Goal: Task Accomplishment & Management: Use online tool/utility

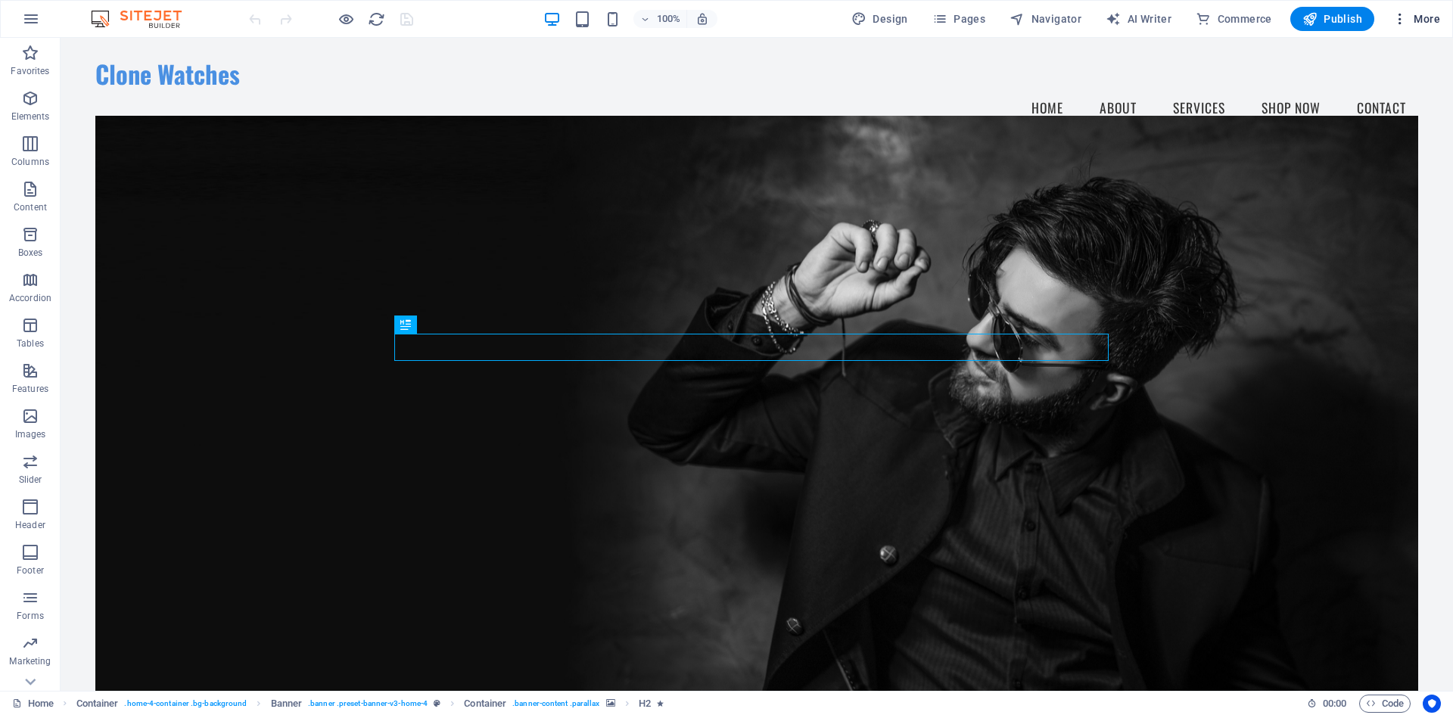
click at [1405, 17] on icon "button" at bounding box center [1399, 18] width 15 height 15
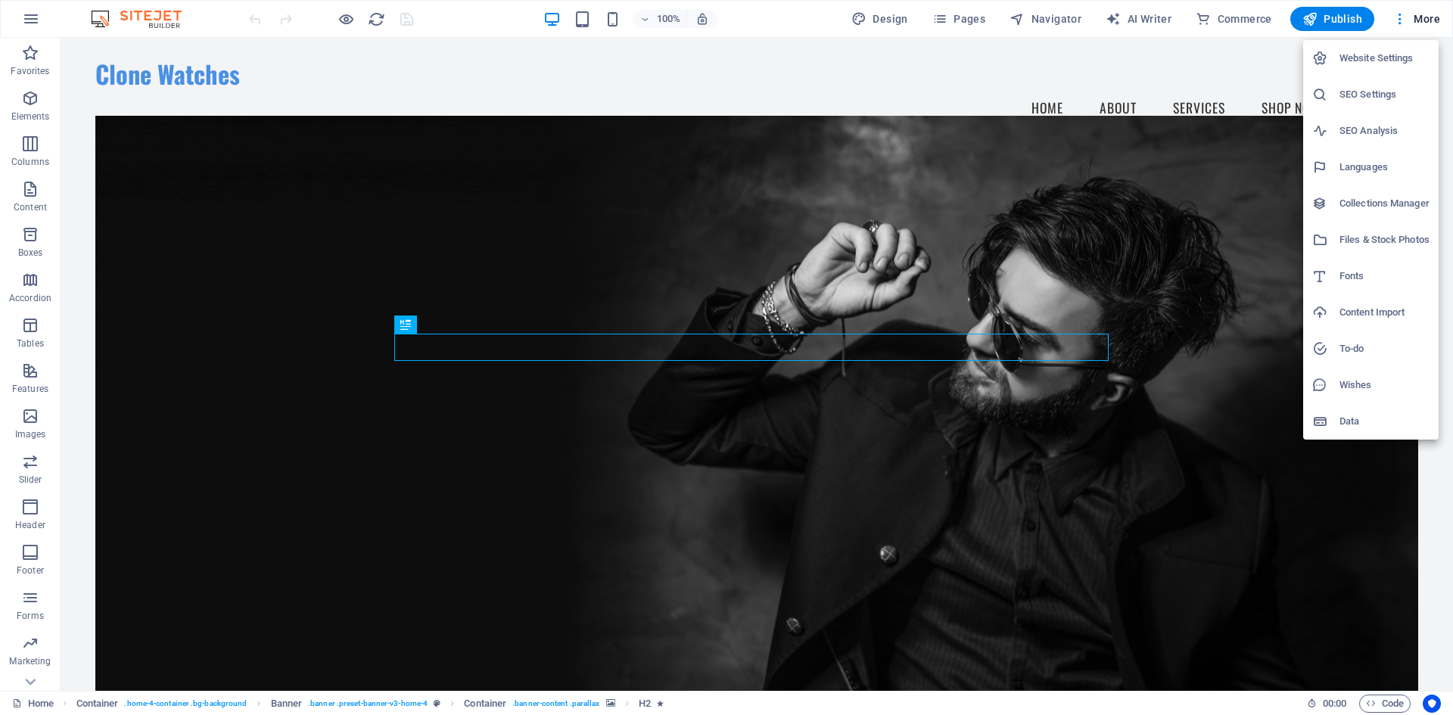
click at [1389, 60] on h6 "Website Settings" at bounding box center [1384, 58] width 90 height 18
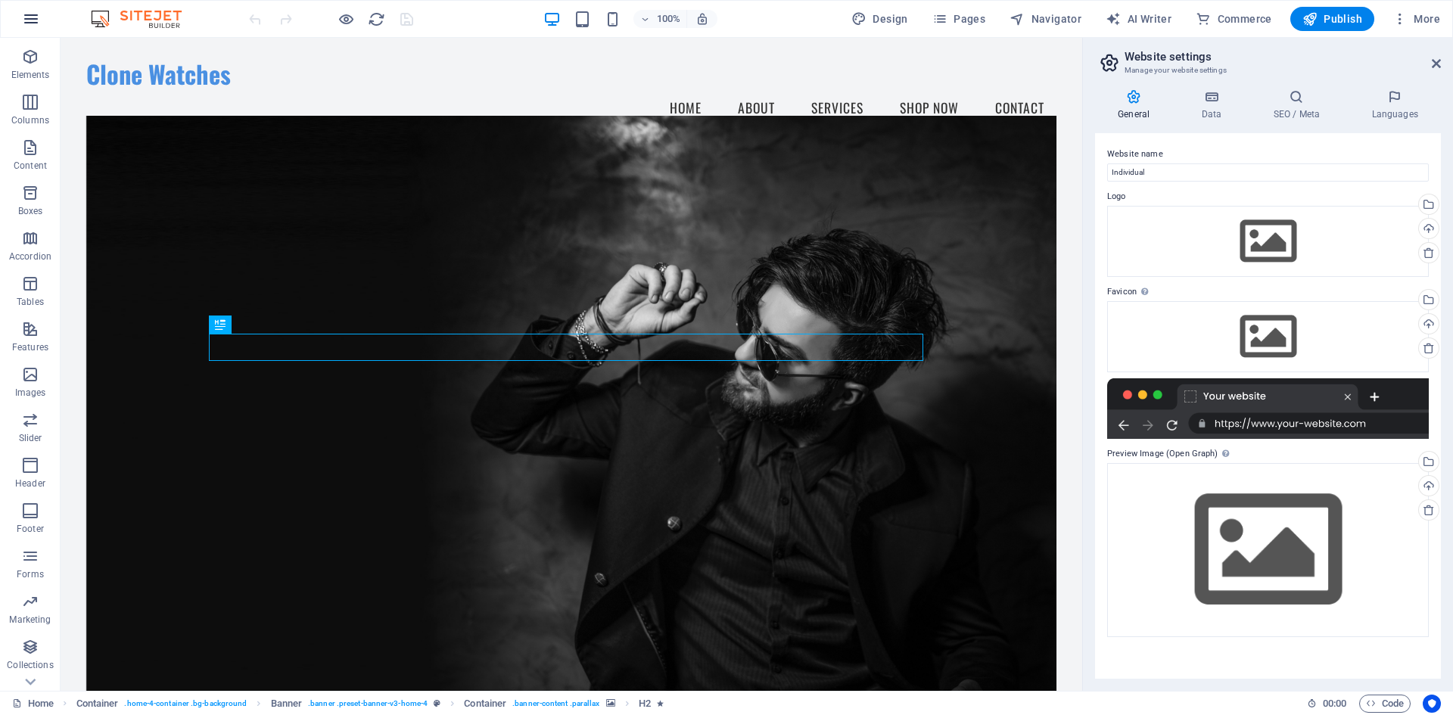
scroll to position [73, 0]
click at [26, 15] on icon "button" at bounding box center [31, 19] width 18 height 18
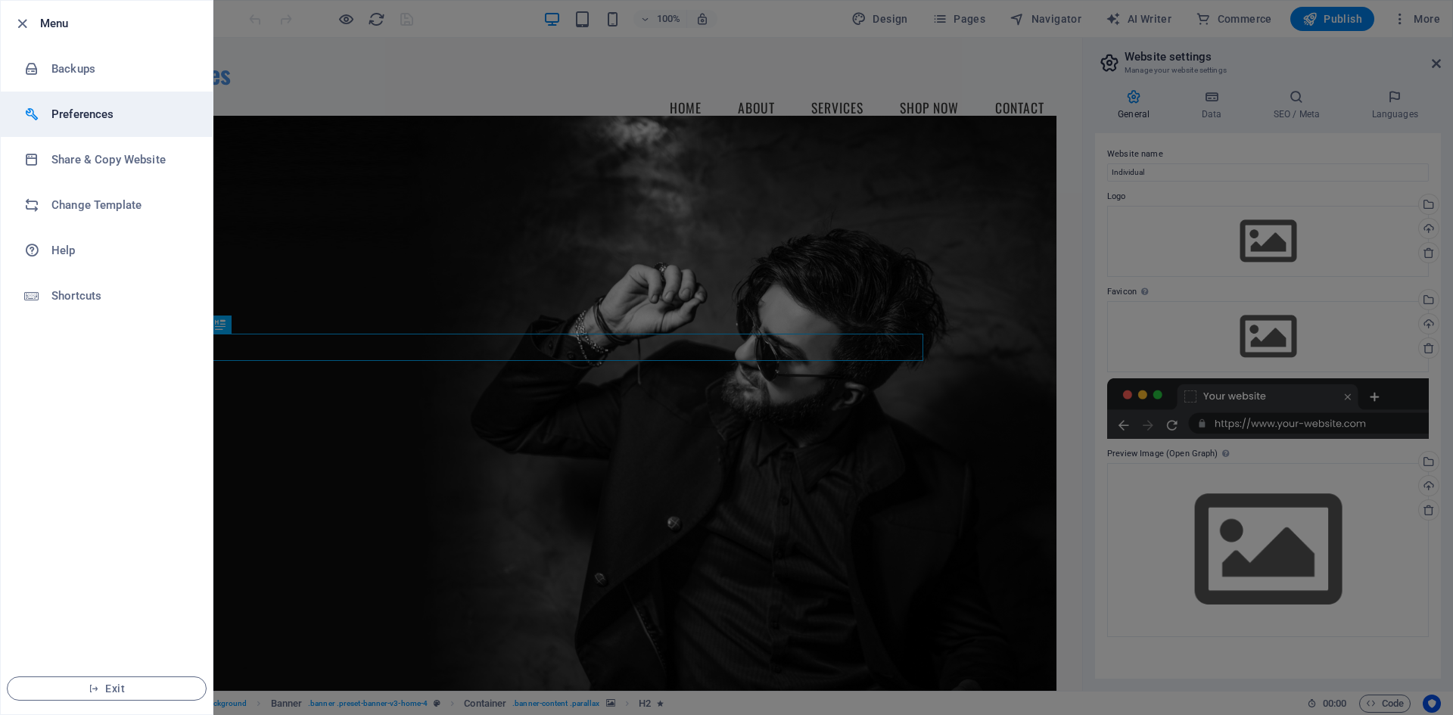
click at [94, 126] on li "Preferences" at bounding box center [107, 114] width 212 height 45
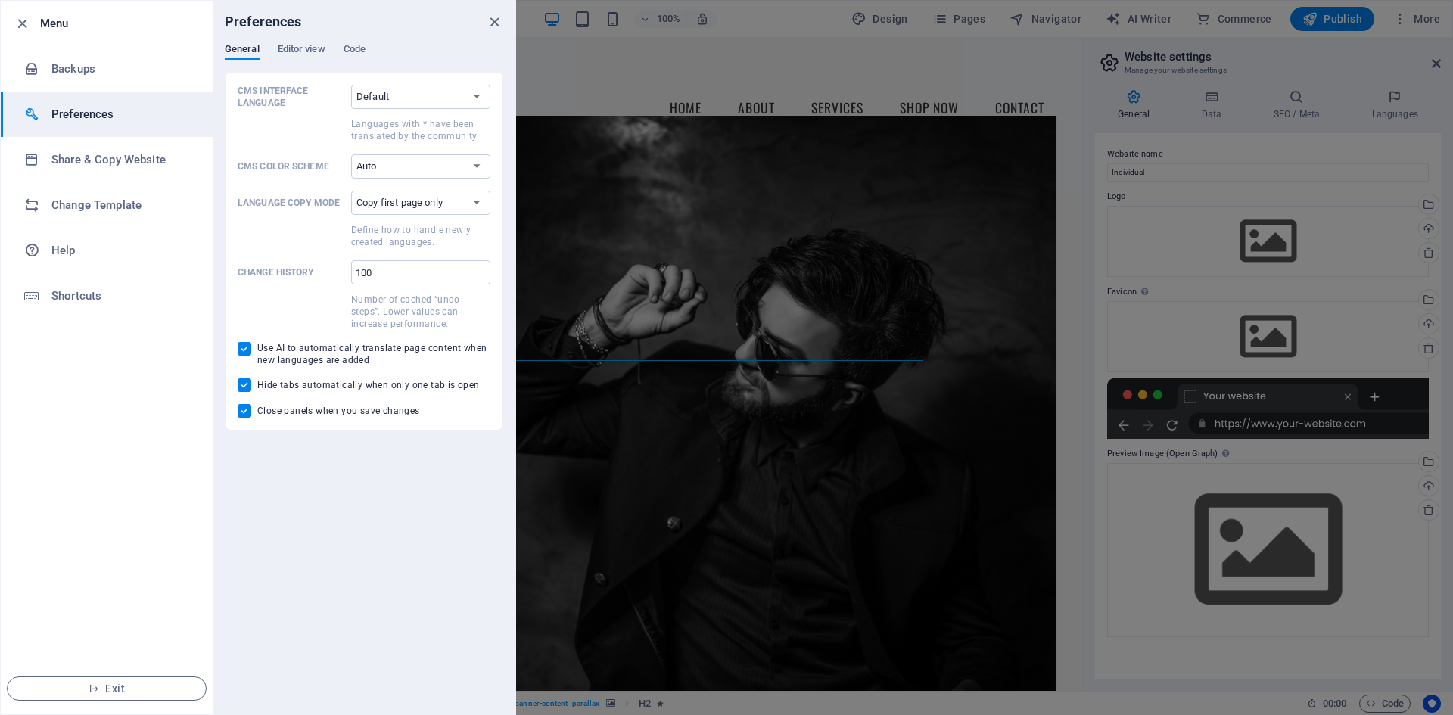
click at [94, 126] on li "Preferences" at bounding box center [107, 114] width 212 height 45
click at [17, 20] on icon "button" at bounding box center [22, 23] width 17 height 17
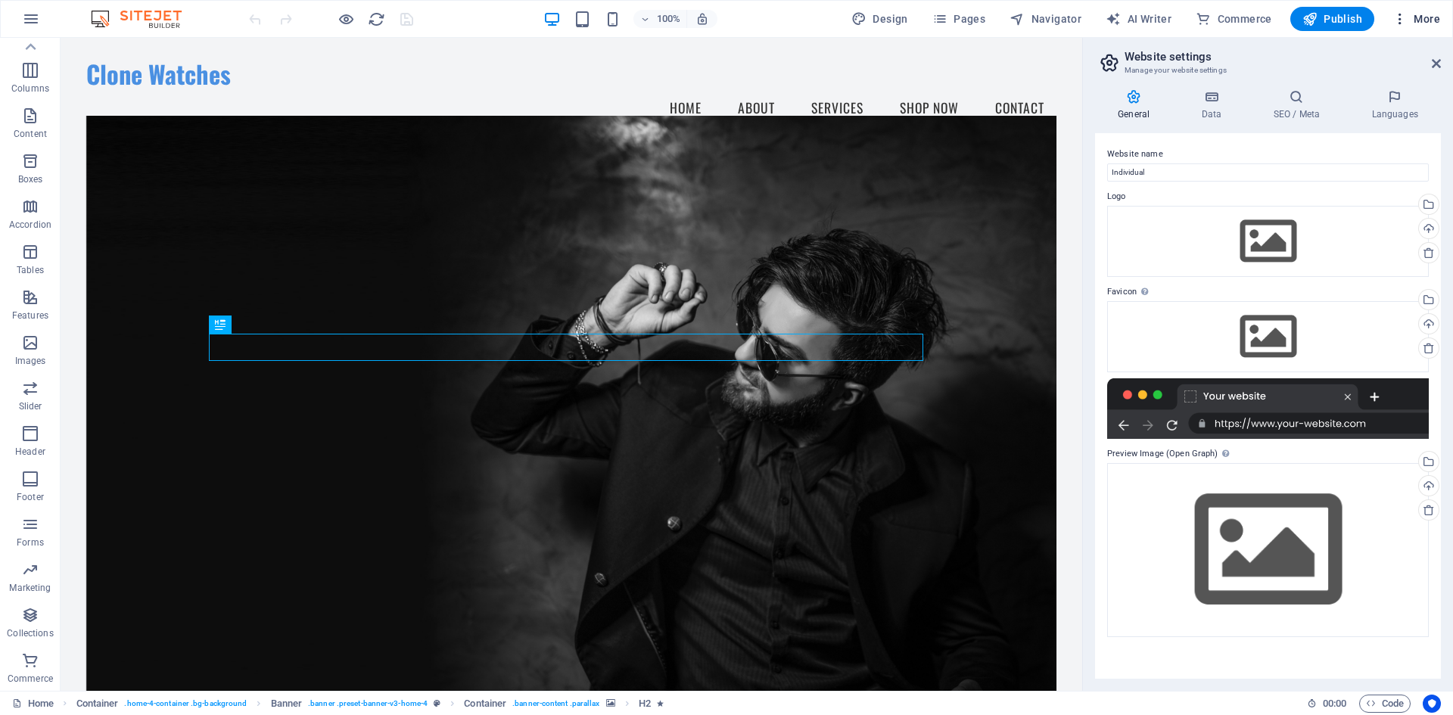
click at [1434, 26] on button "More" at bounding box center [1416, 19] width 60 height 24
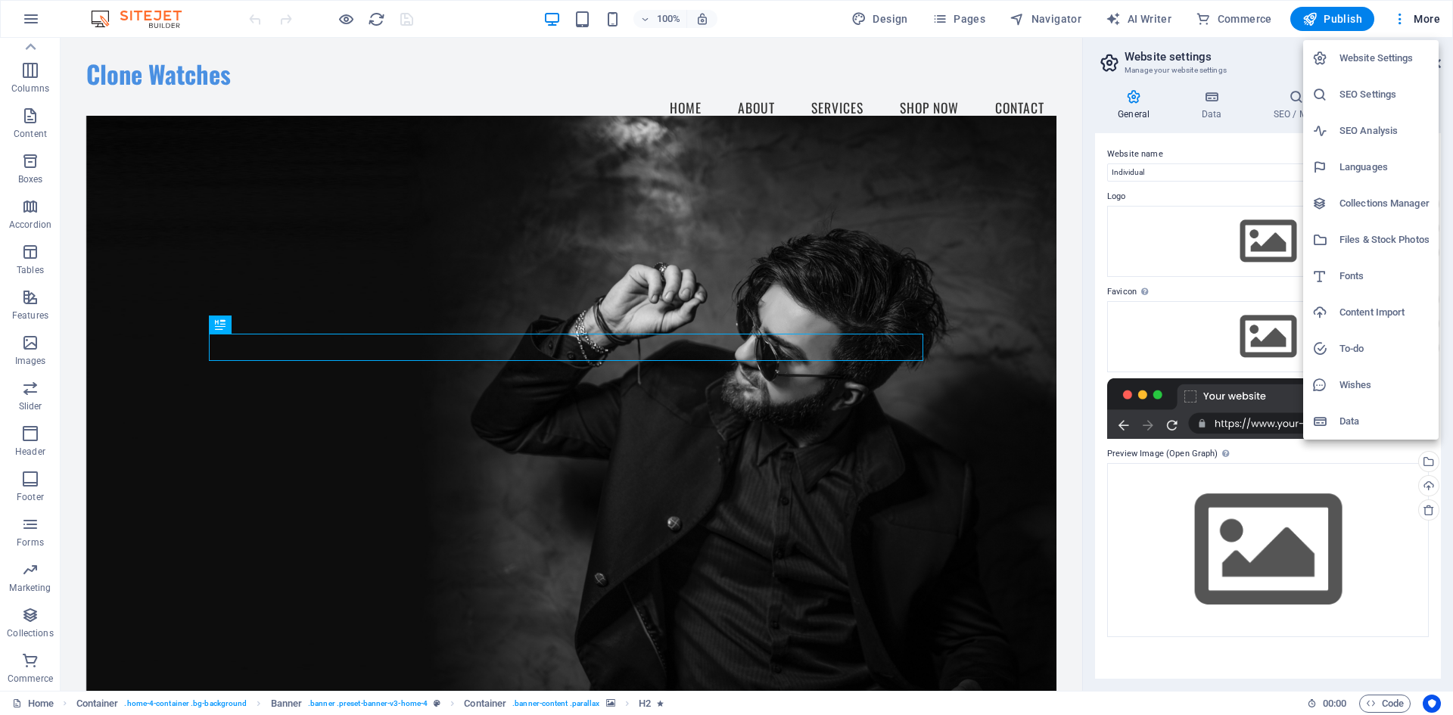
click at [1417, 26] on div at bounding box center [726, 357] width 1453 height 715
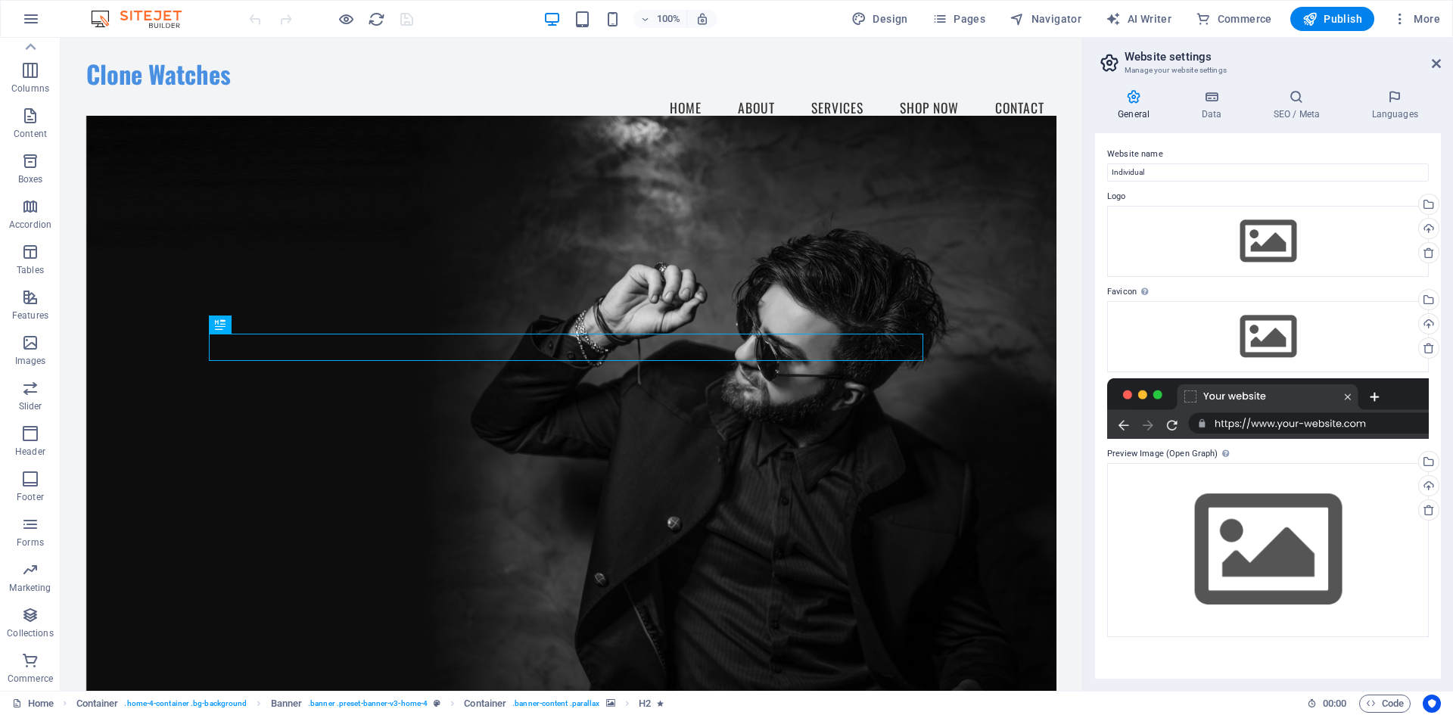
click at [1417, 17] on span "More" at bounding box center [1416, 18] width 48 height 15
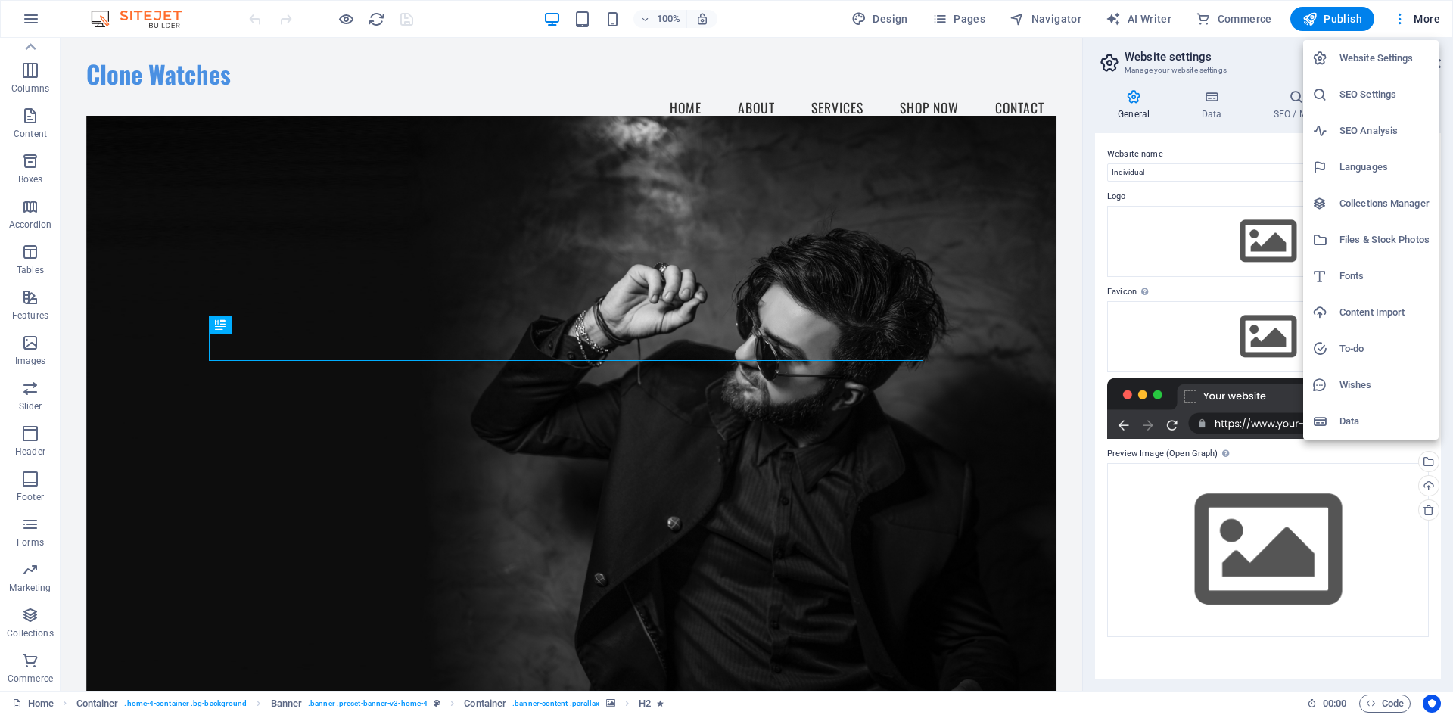
drag, startPoint x: 1216, startPoint y: 32, endPoint x: 1260, endPoint y: 17, distance: 46.4
click at [1221, 30] on div at bounding box center [726, 357] width 1453 height 715
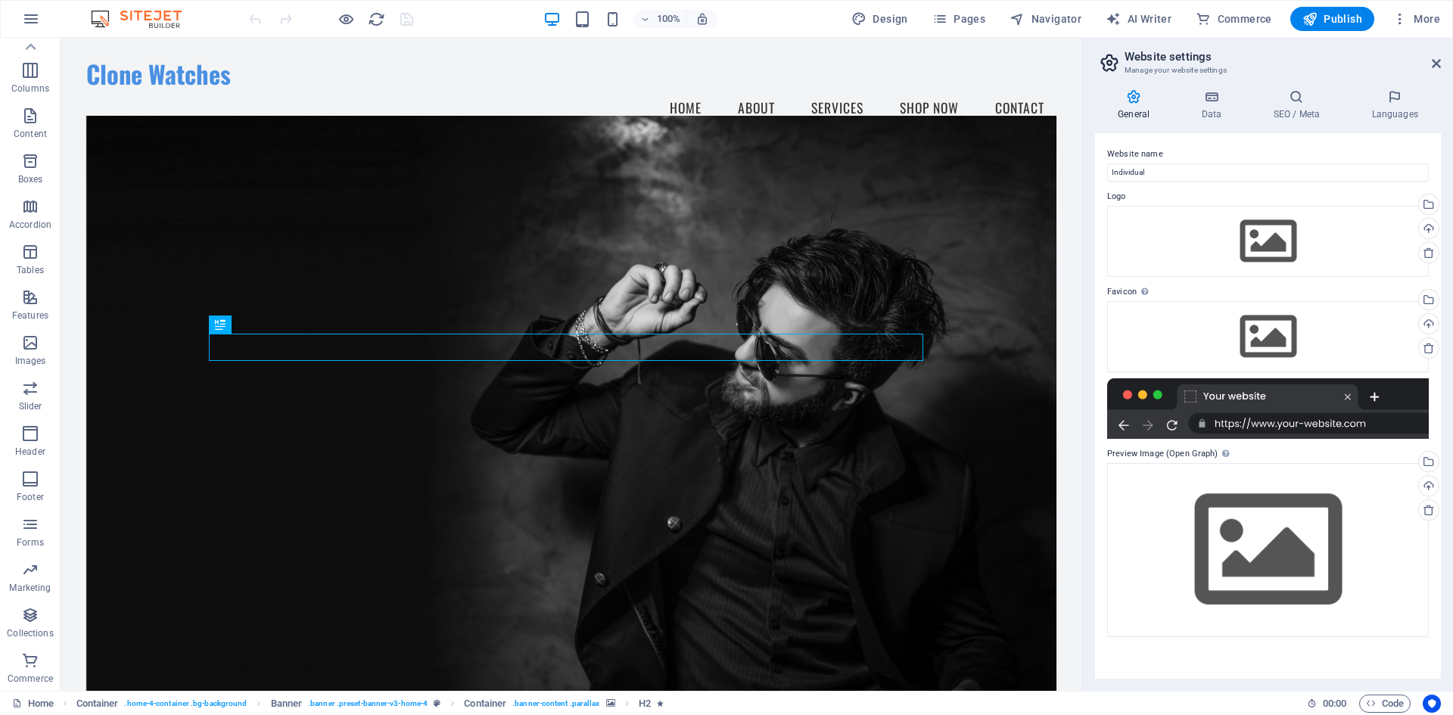
click at [1260, 17] on div "Website Settings SEO Settings SEO Analysis Languages Collections Manager Files …" at bounding box center [726, 362] width 1453 height 706
click at [1236, 17] on span "Commerce" at bounding box center [1234, 18] width 76 height 15
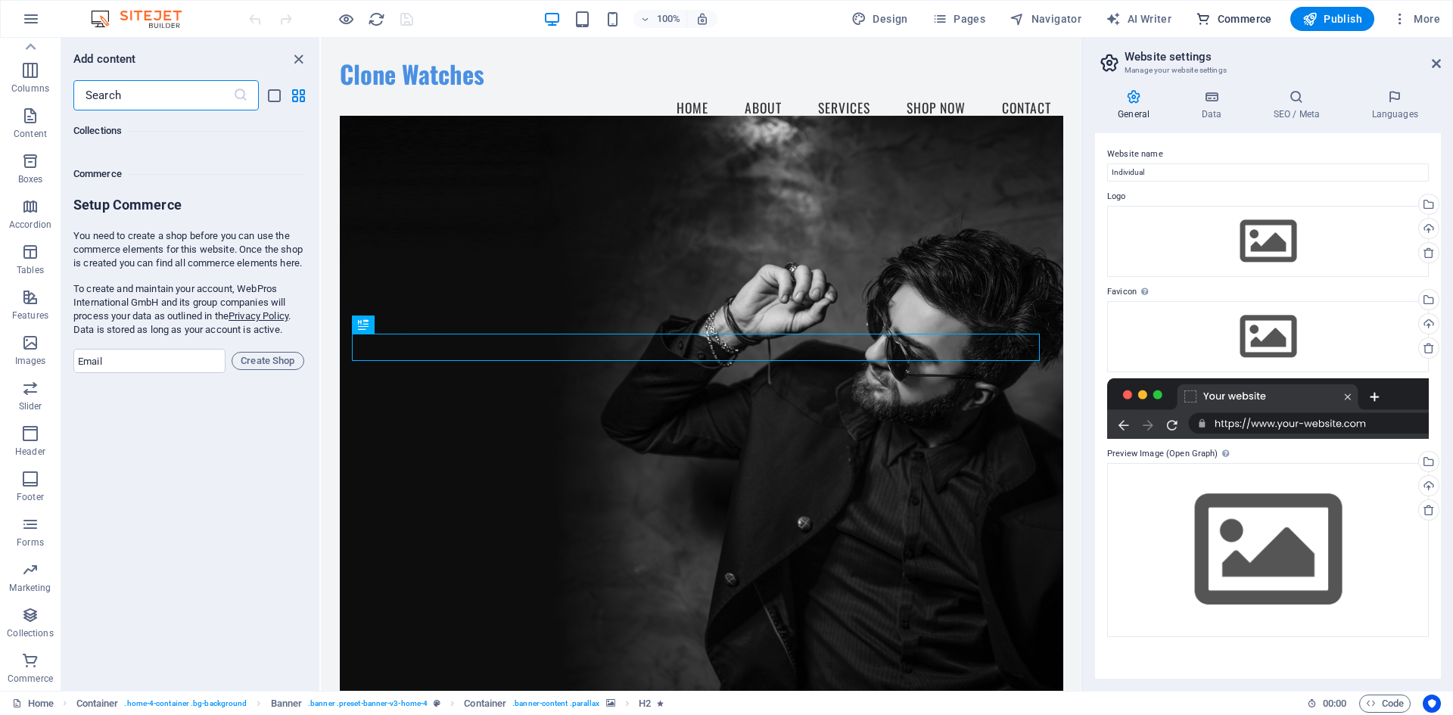
scroll to position [14584, 0]
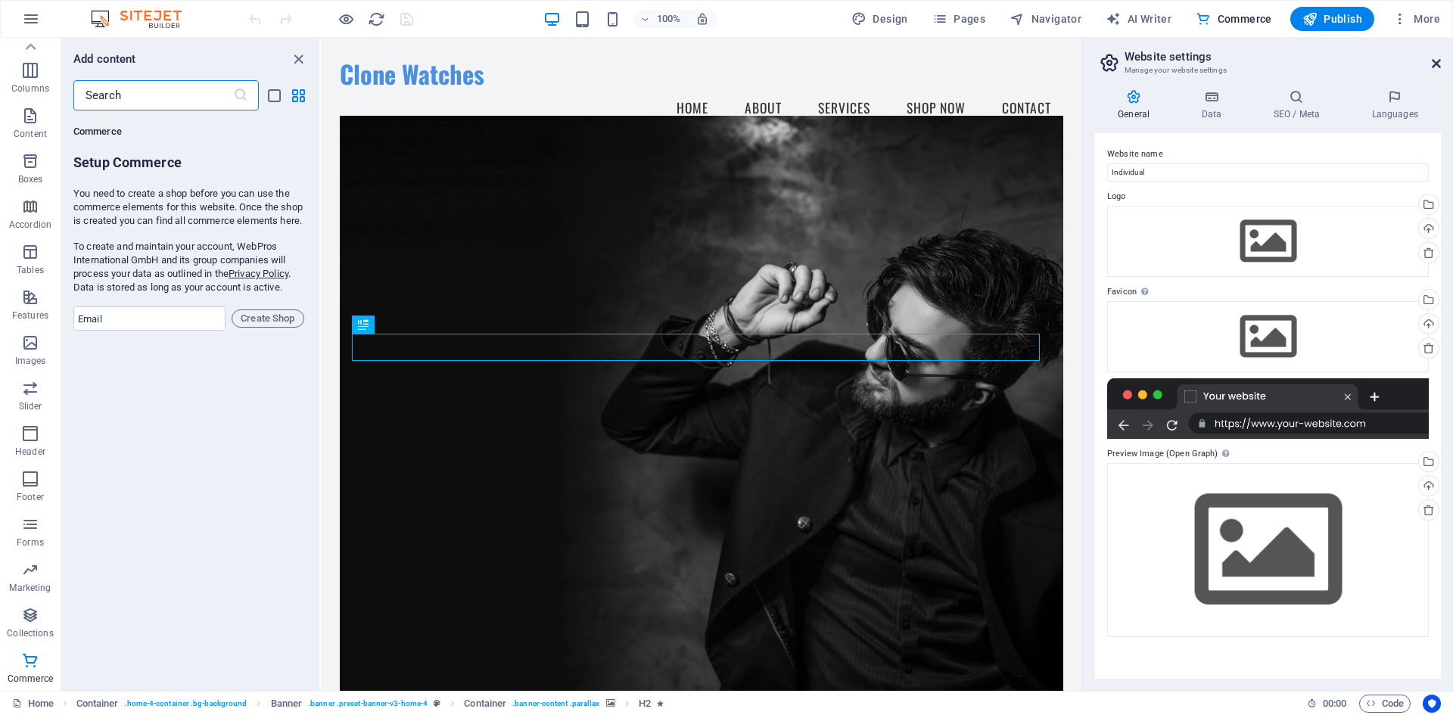
click at [1432, 64] on icon at bounding box center [1436, 64] width 9 height 12
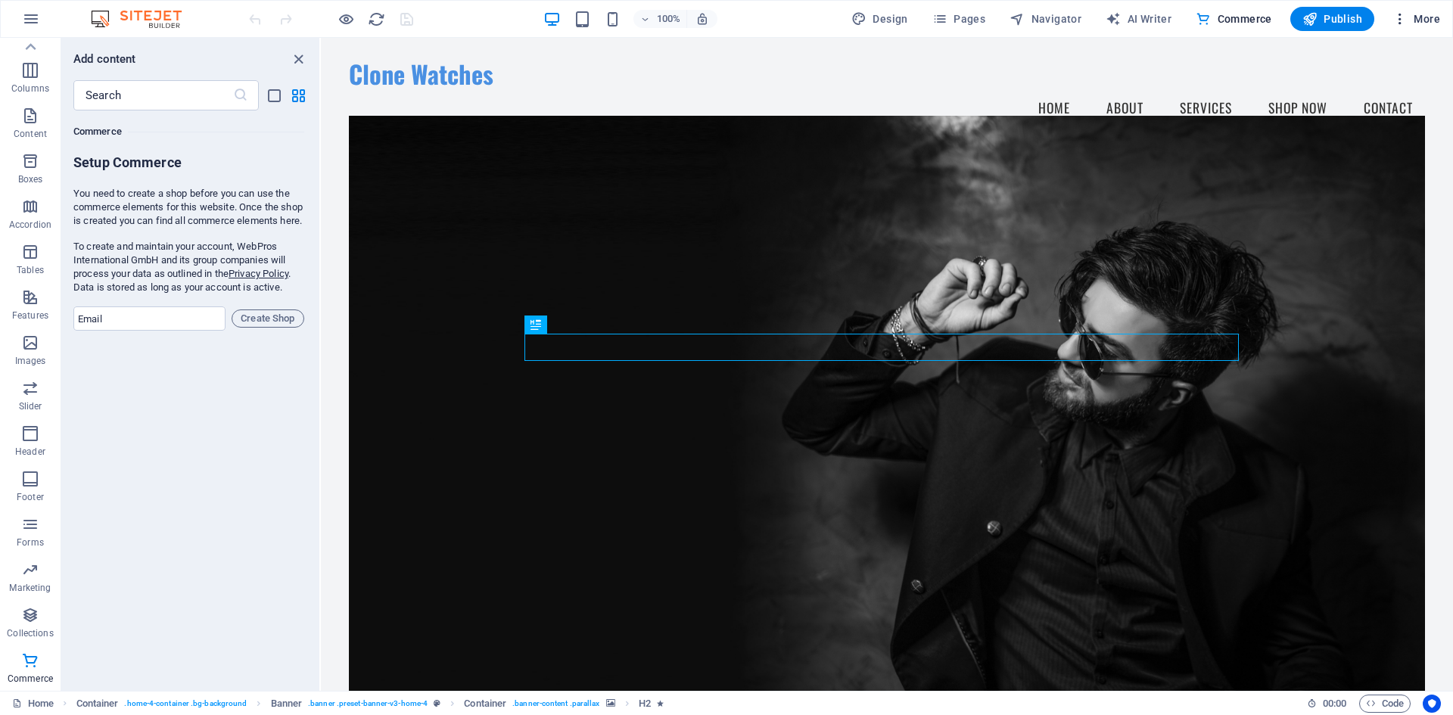
click at [1414, 18] on span "More" at bounding box center [1416, 18] width 48 height 15
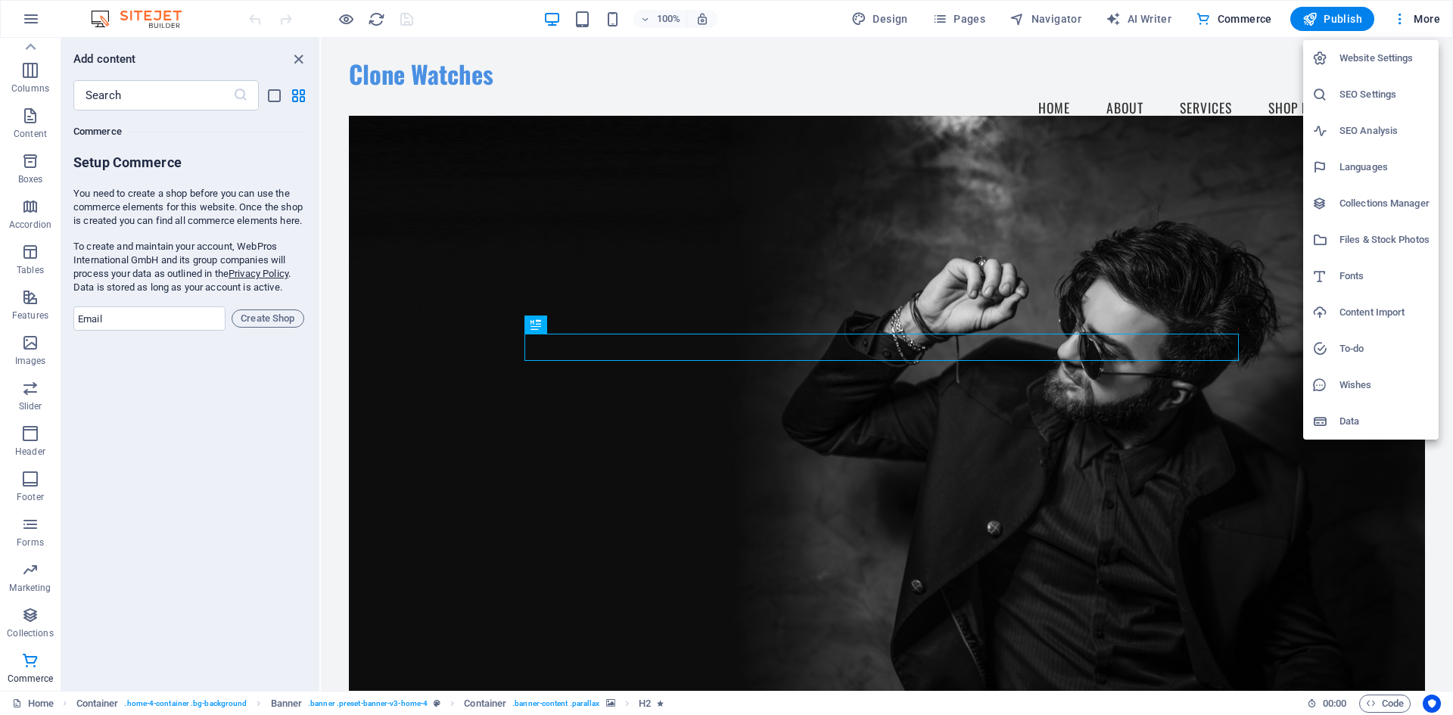
click at [1377, 61] on h6 "Website Settings" at bounding box center [1384, 58] width 90 height 18
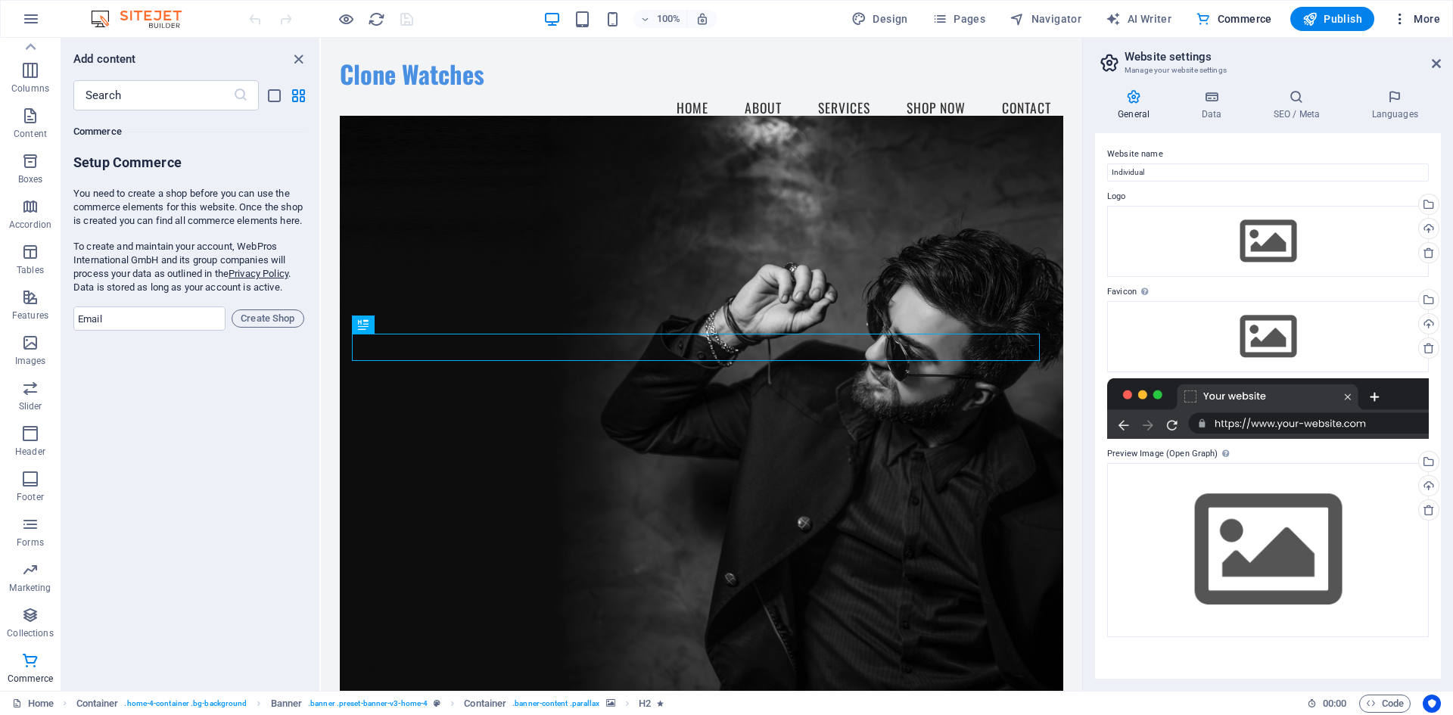
click at [1434, 28] on button "More" at bounding box center [1416, 19] width 60 height 24
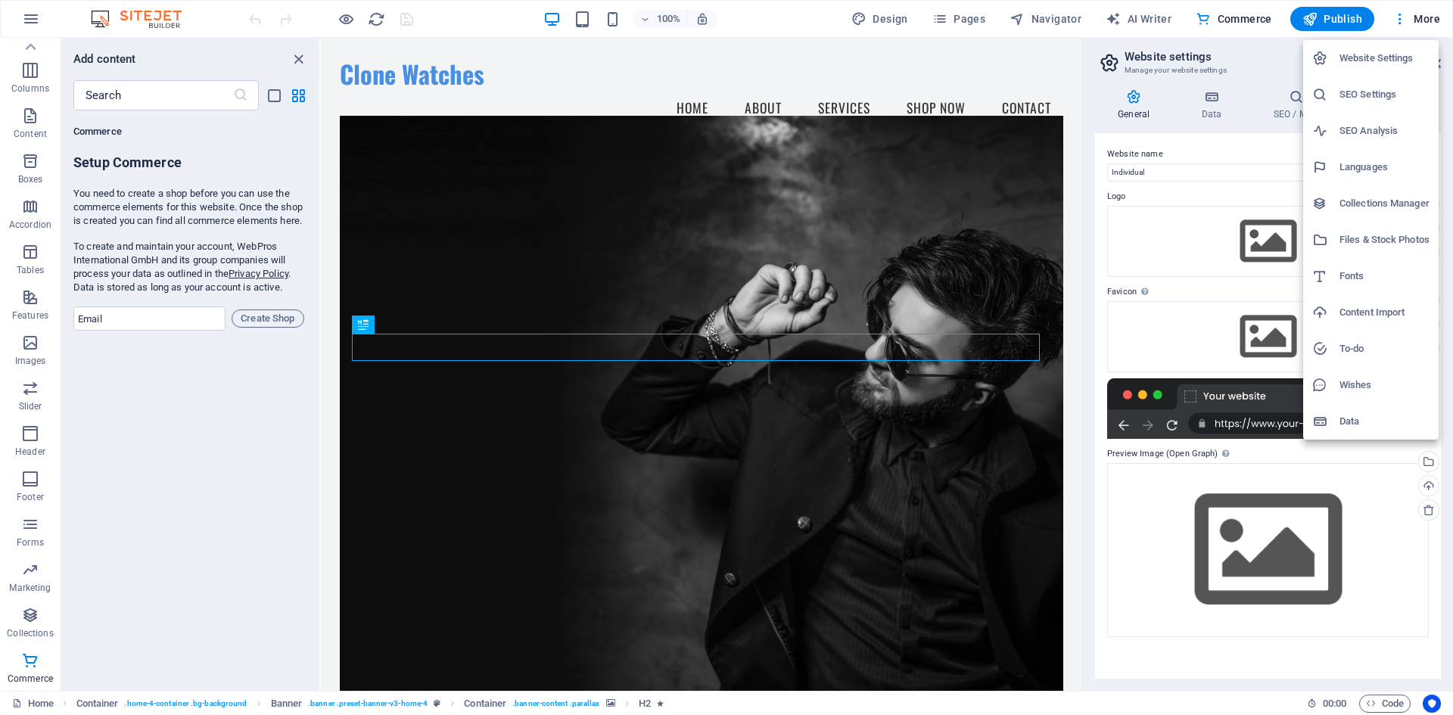
click at [1406, 30] on div at bounding box center [726, 357] width 1453 height 715
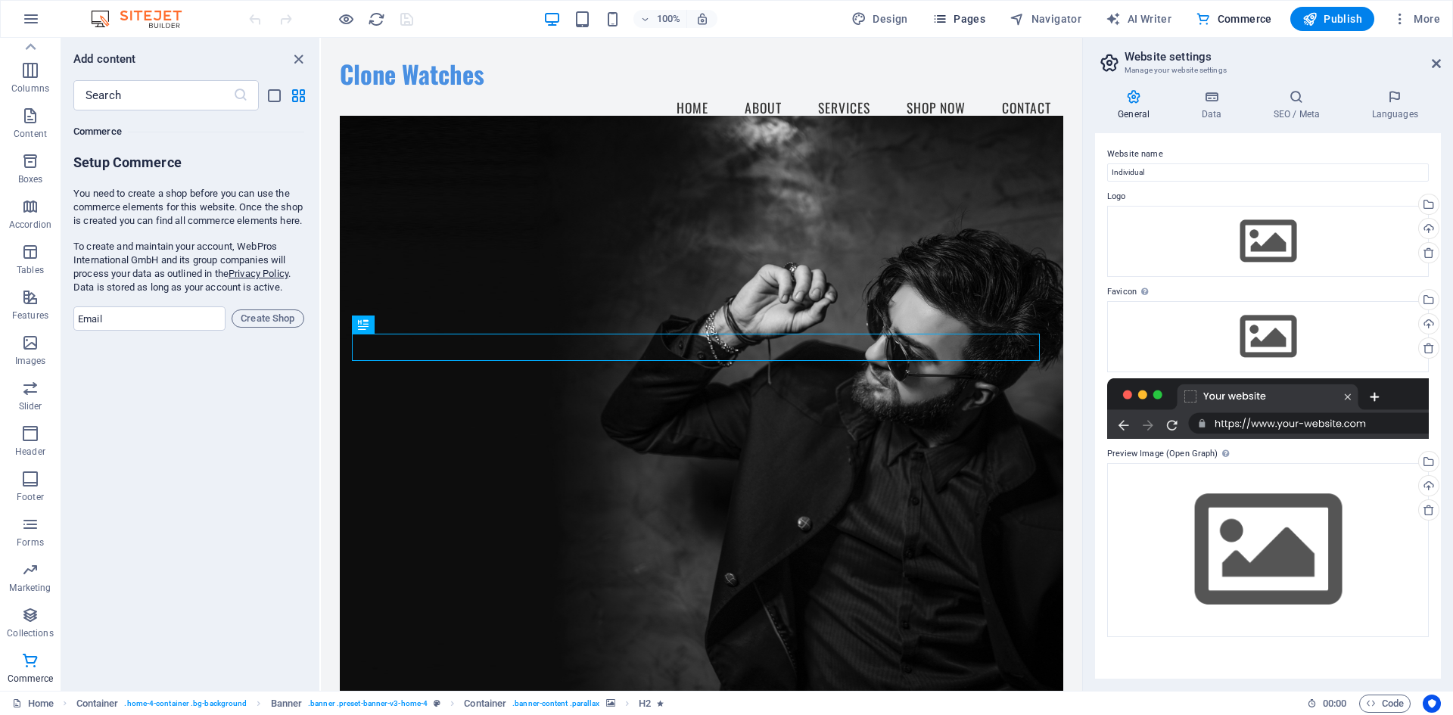
click at [977, 23] on span "Pages" at bounding box center [958, 18] width 53 height 15
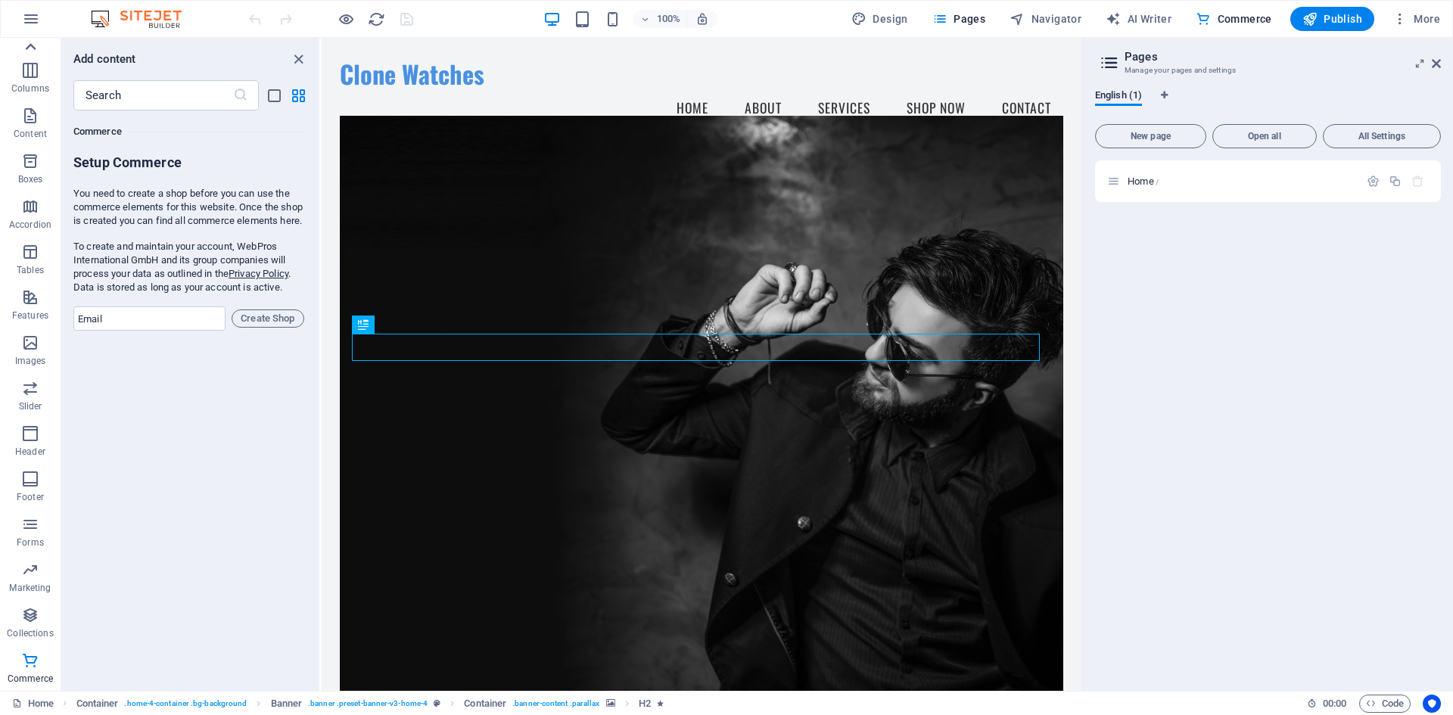
click at [34, 44] on icon at bounding box center [30, 46] width 21 height 21
click at [37, 15] on icon "button" at bounding box center [31, 19] width 18 height 18
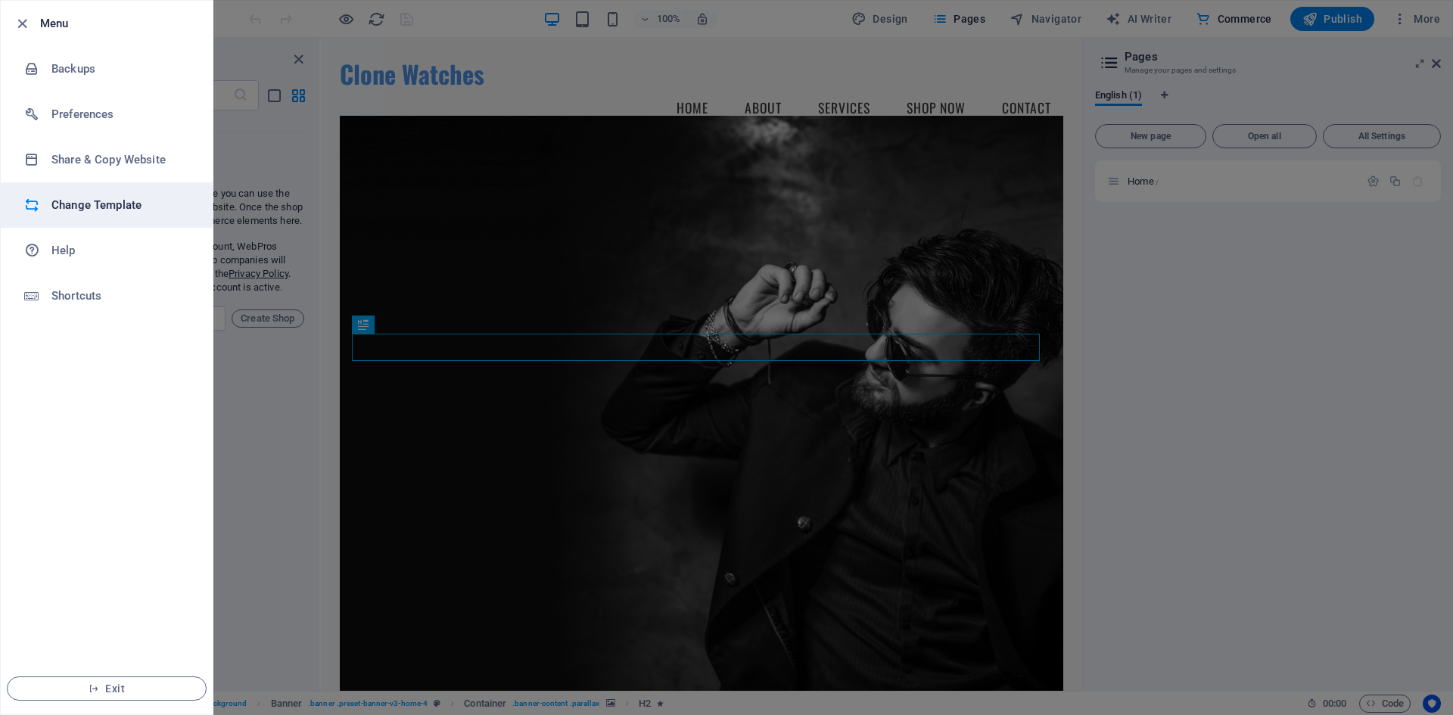
click at [124, 191] on li "Change Template" at bounding box center [107, 204] width 212 height 45
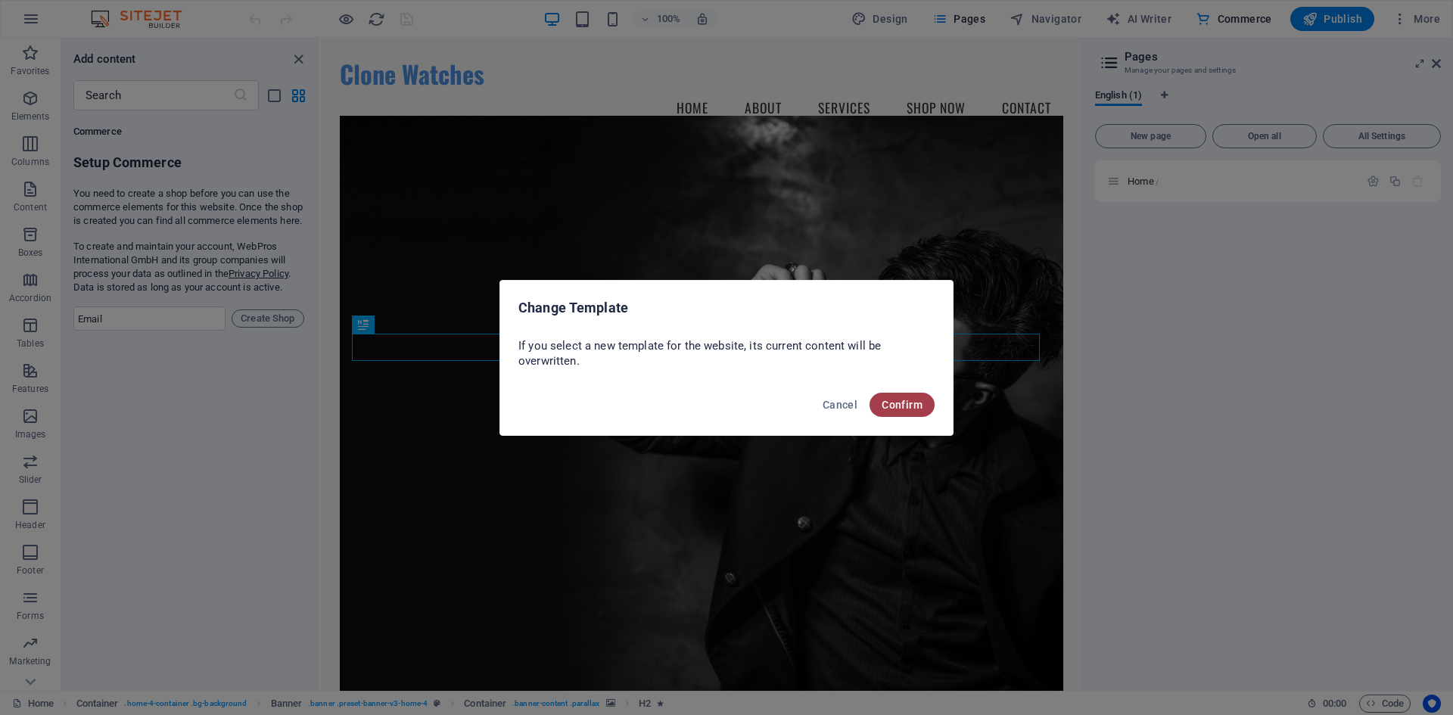
click at [896, 408] on span "Confirm" at bounding box center [902, 405] width 41 height 12
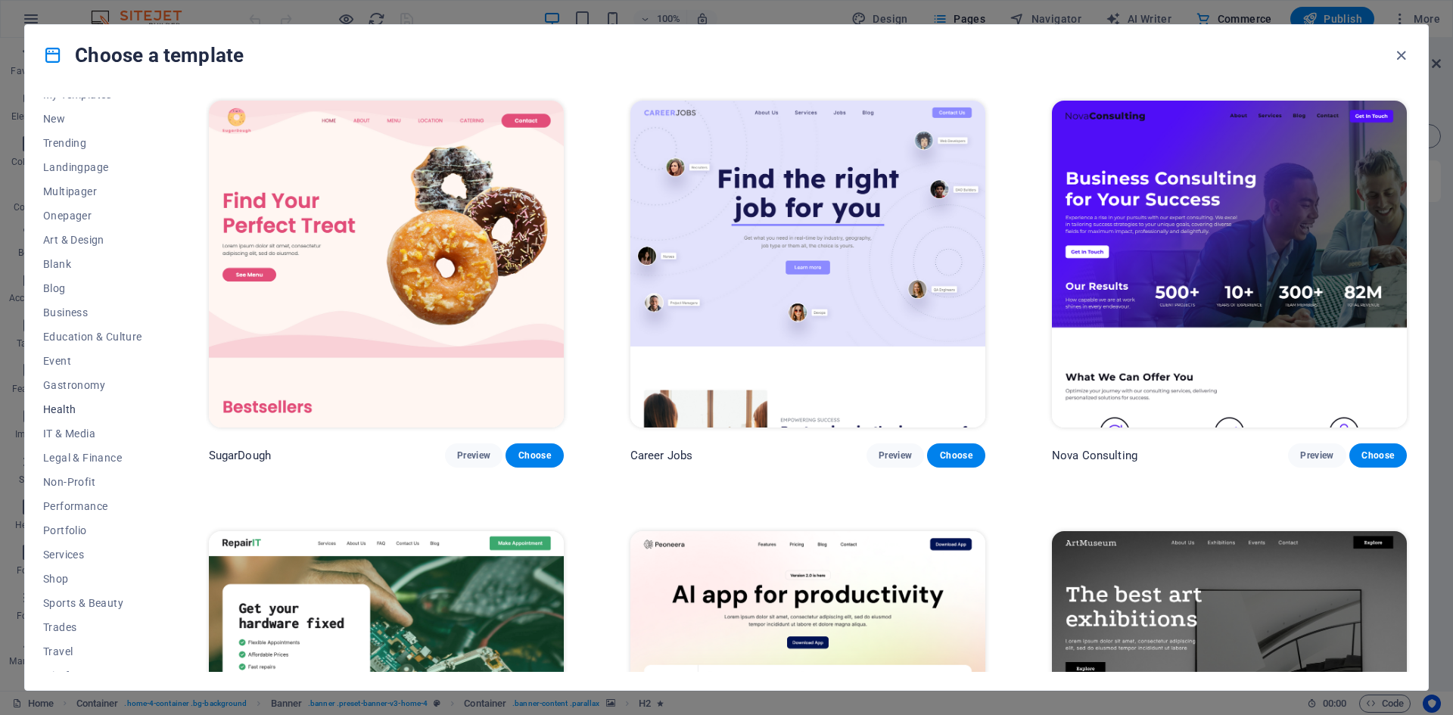
scroll to position [55, 0]
click at [79, 563] on span "Shop" at bounding box center [92, 563] width 99 height 12
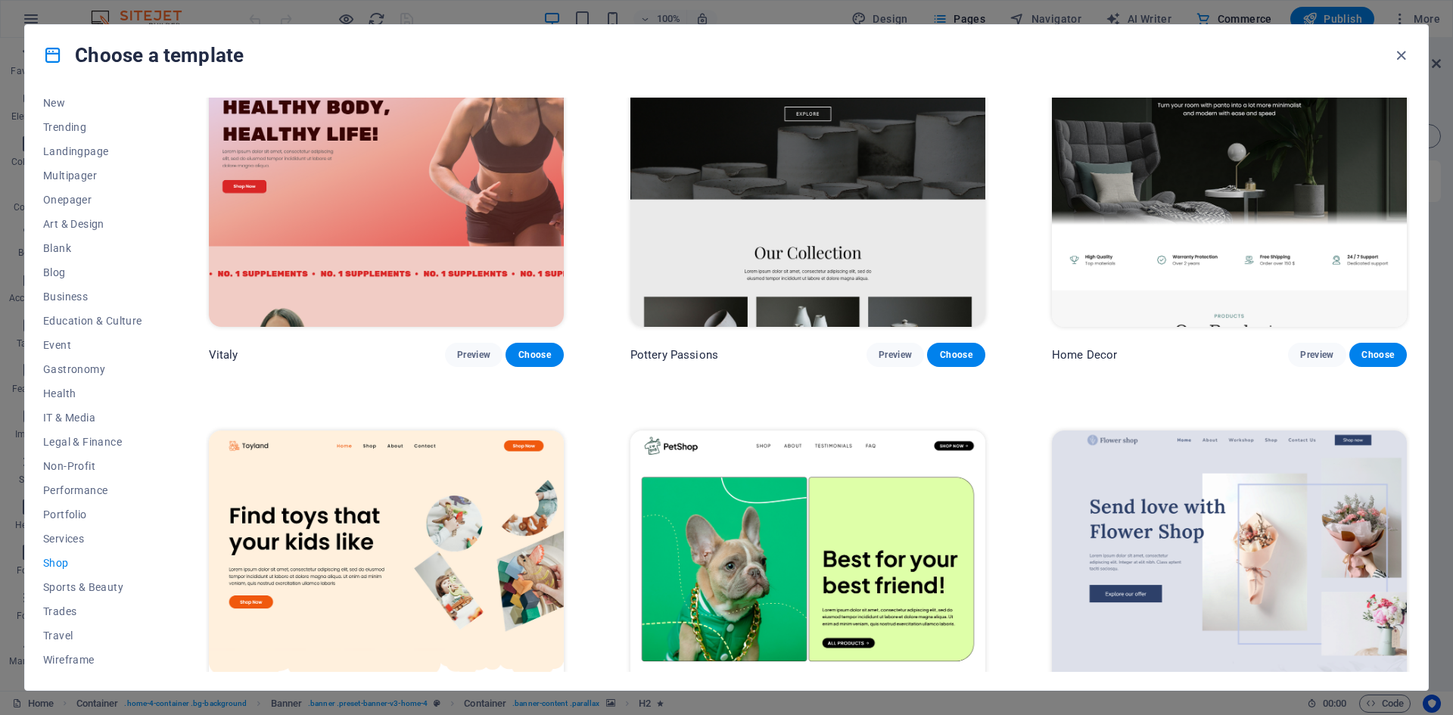
scroll to position [0, 0]
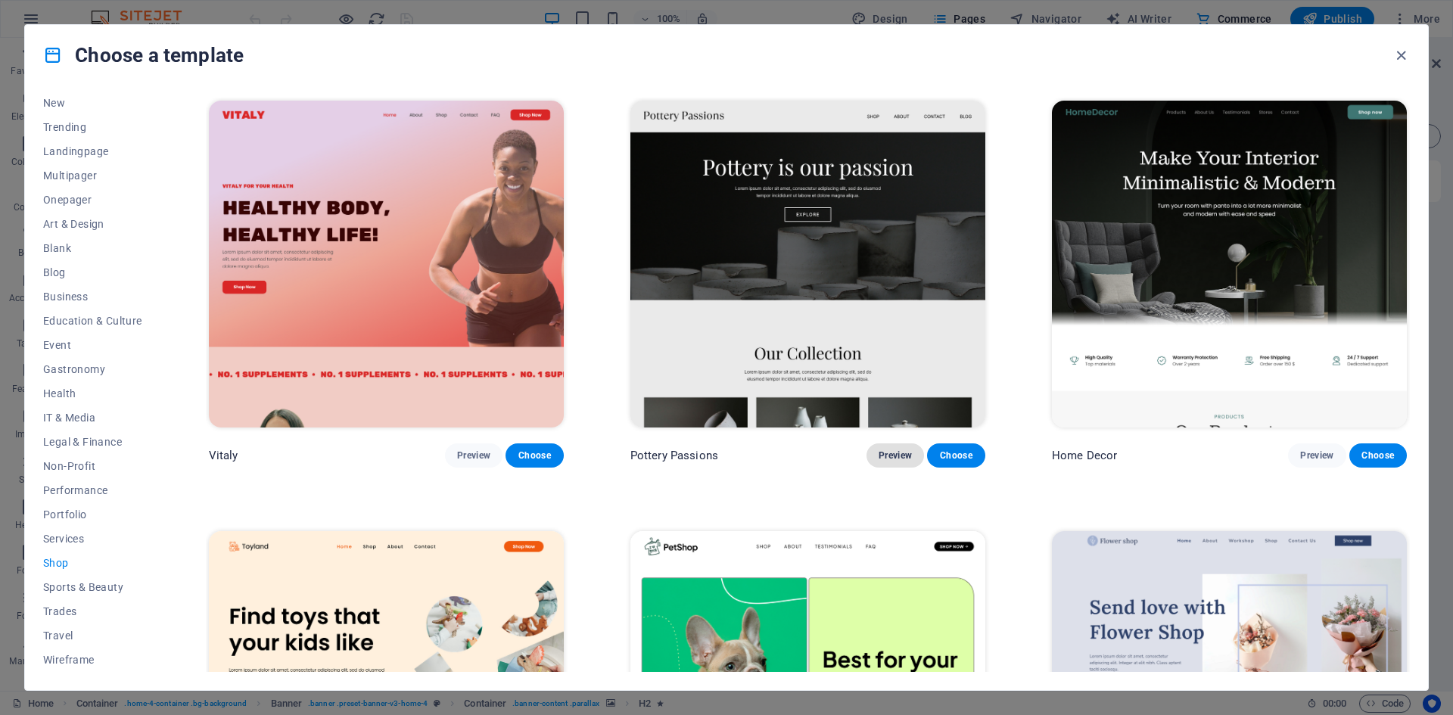
click at [904, 456] on span "Preview" at bounding box center [895, 456] width 33 height 12
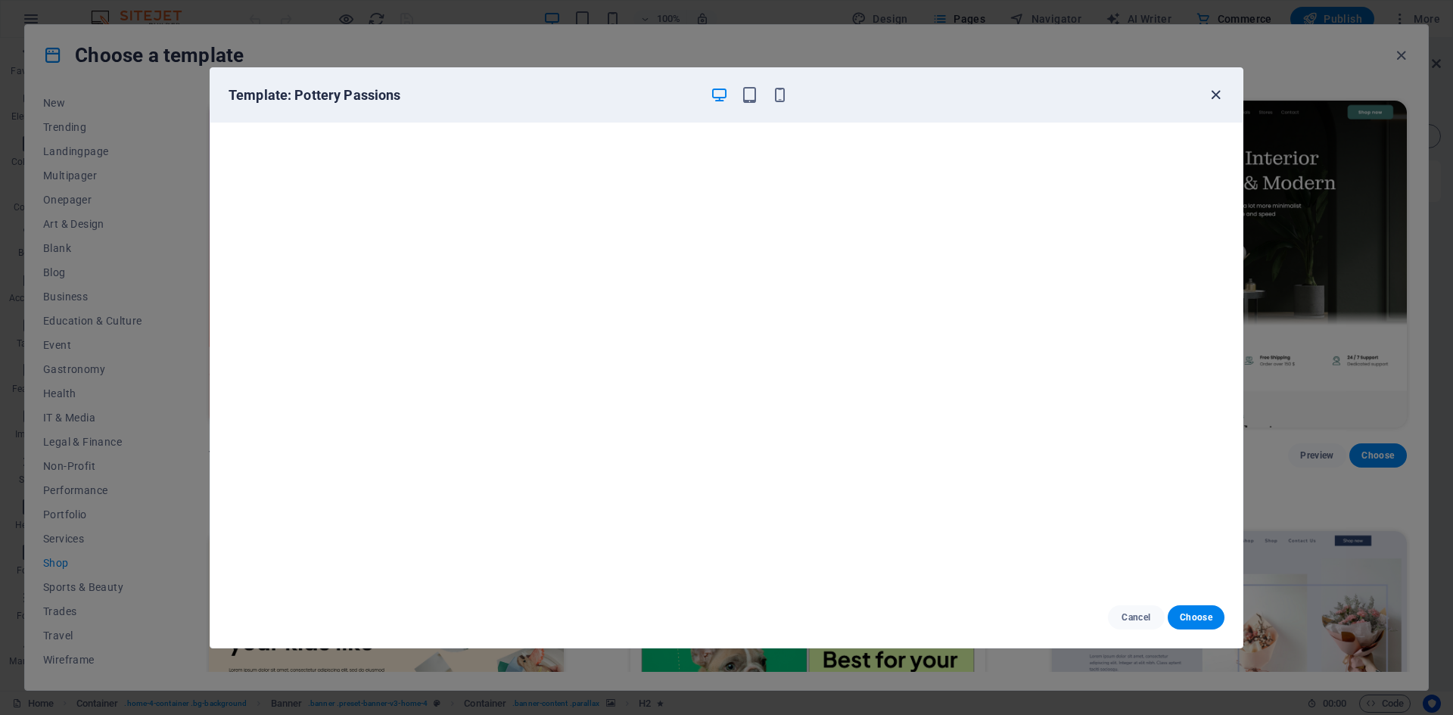
click at [1213, 100] on icon "button" at bounding box center [1215, 94] width 17 height 17
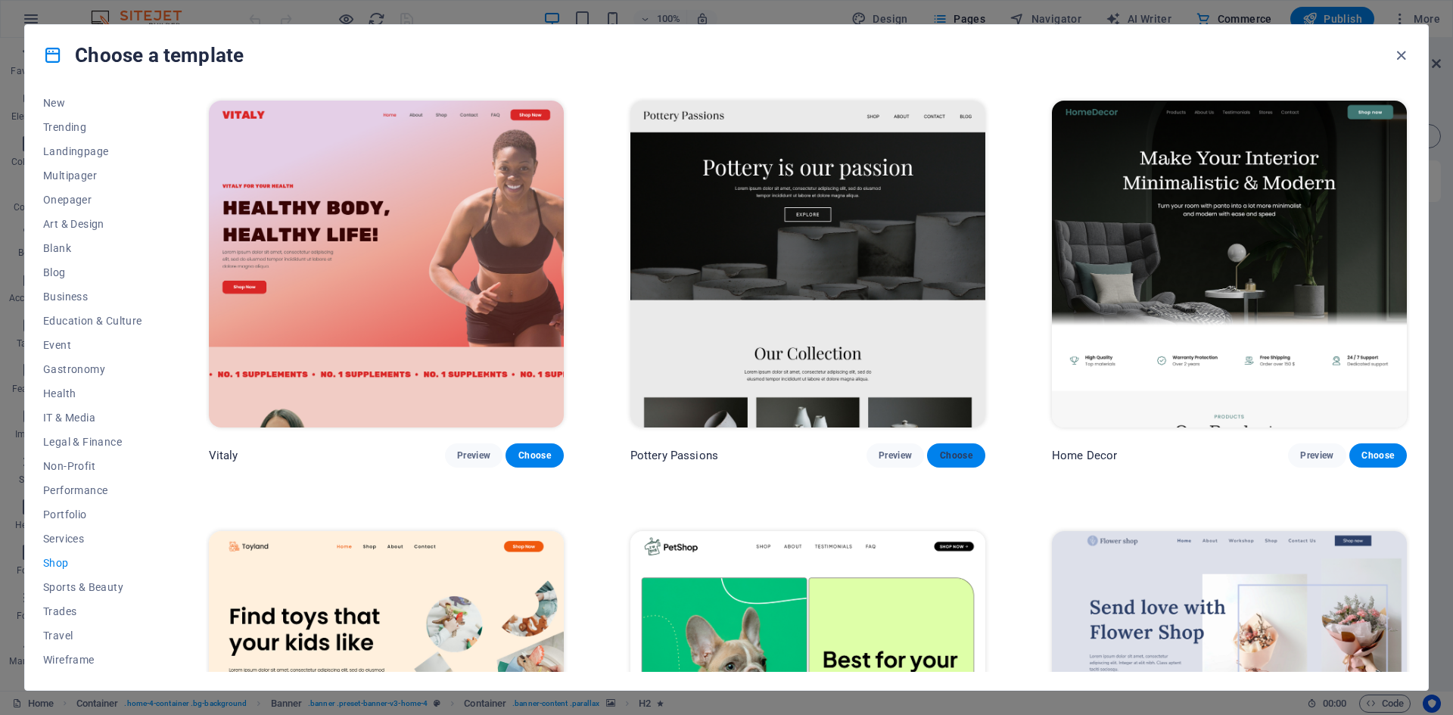
click at [951, 451] on span "Choose" at bounding box center [955, 456] width 33 height 12
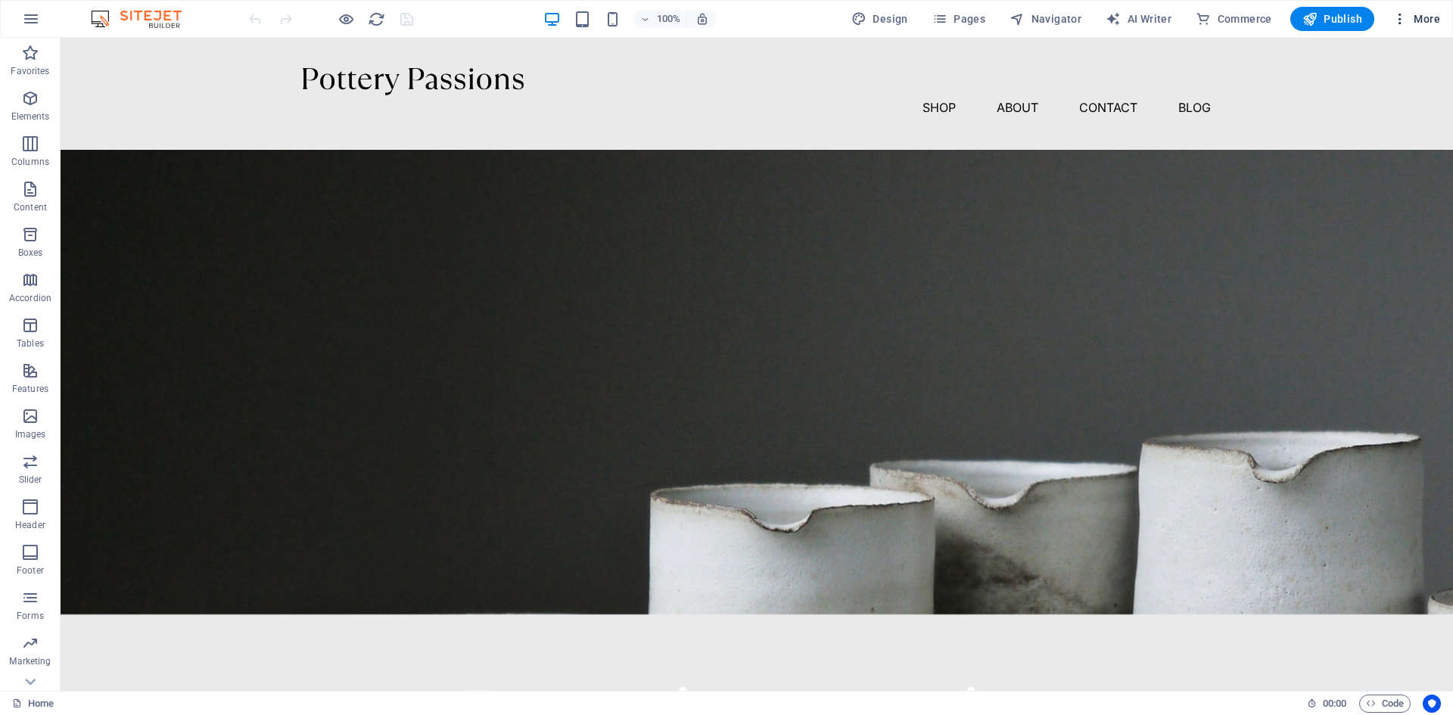
click at [1429, 24] on span "More" at bounding box center [1416, 18] width 48 height 15
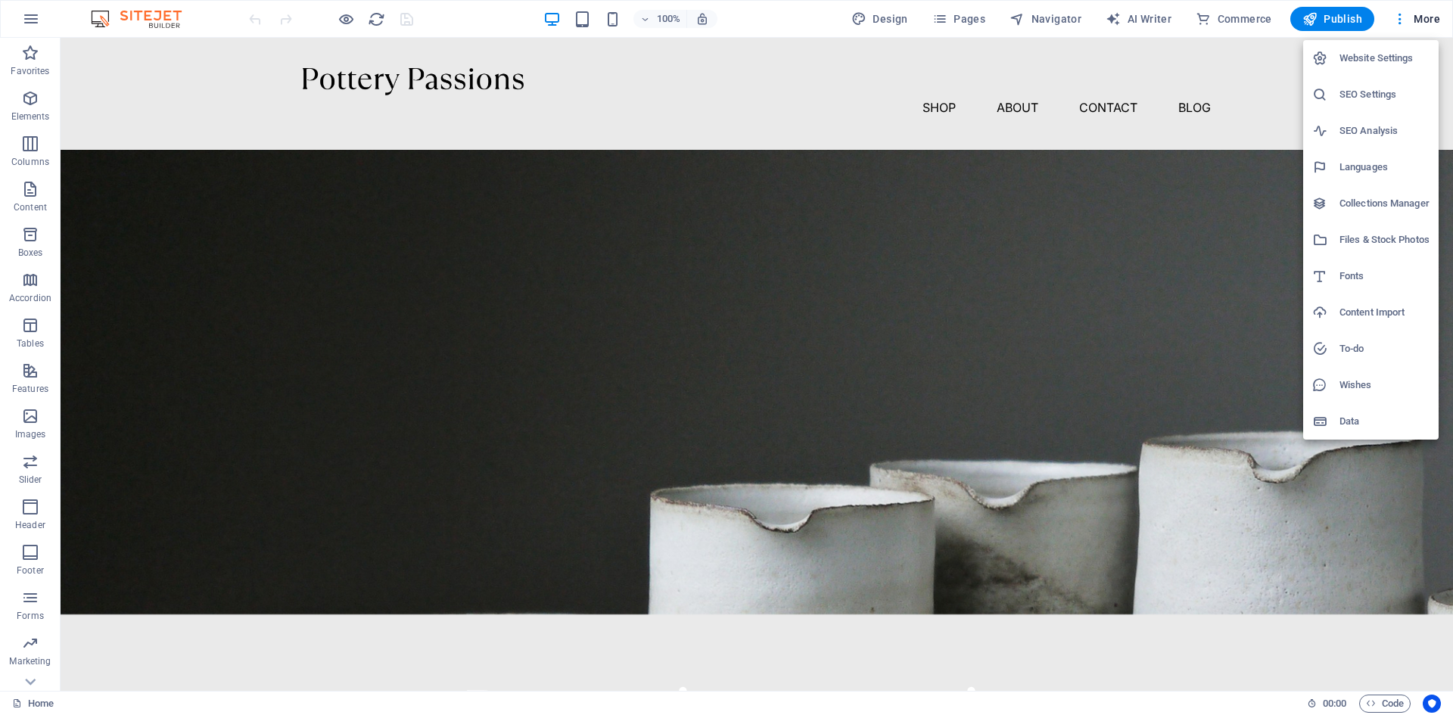
click at [1430, 21] on div at bounding box center [726, 357] width 1453 height 715
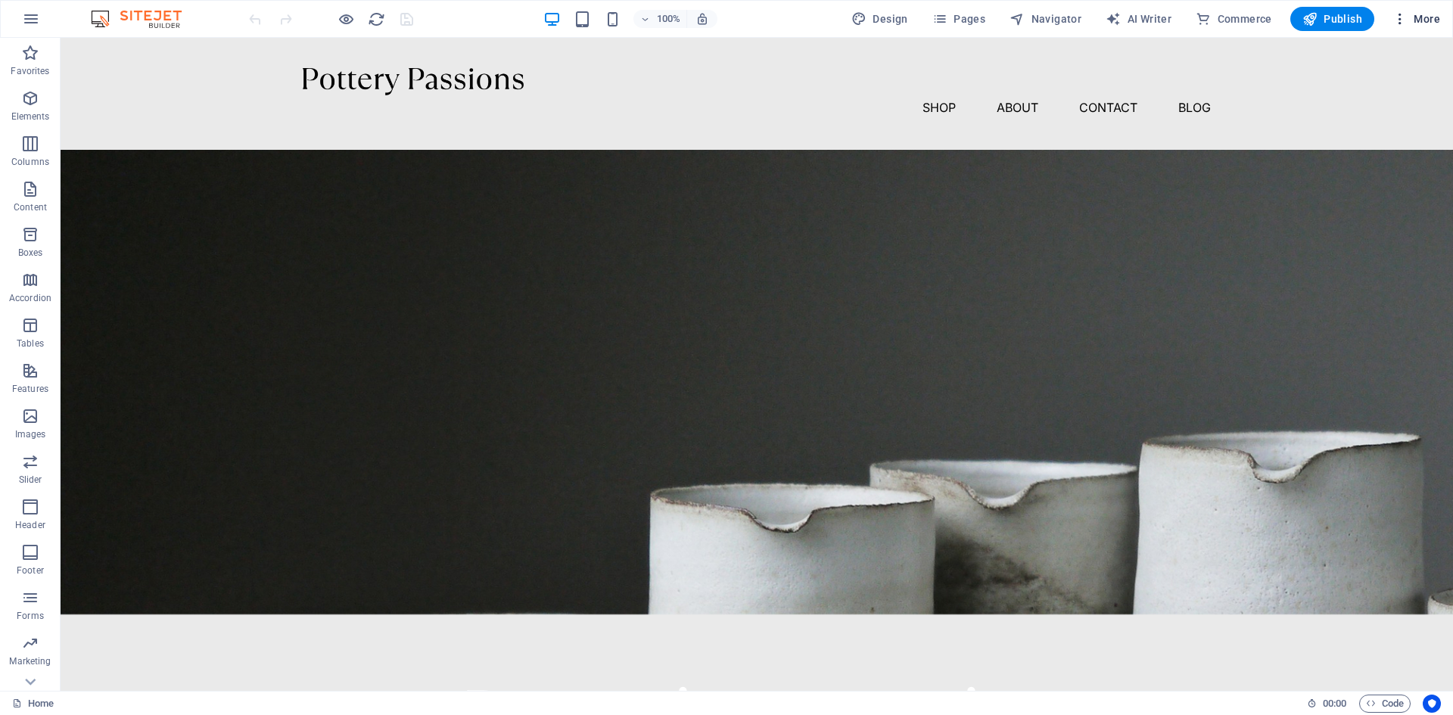
click at [1435, 20] on button "More" at bounding box center [1416, 19] width 60 height 24
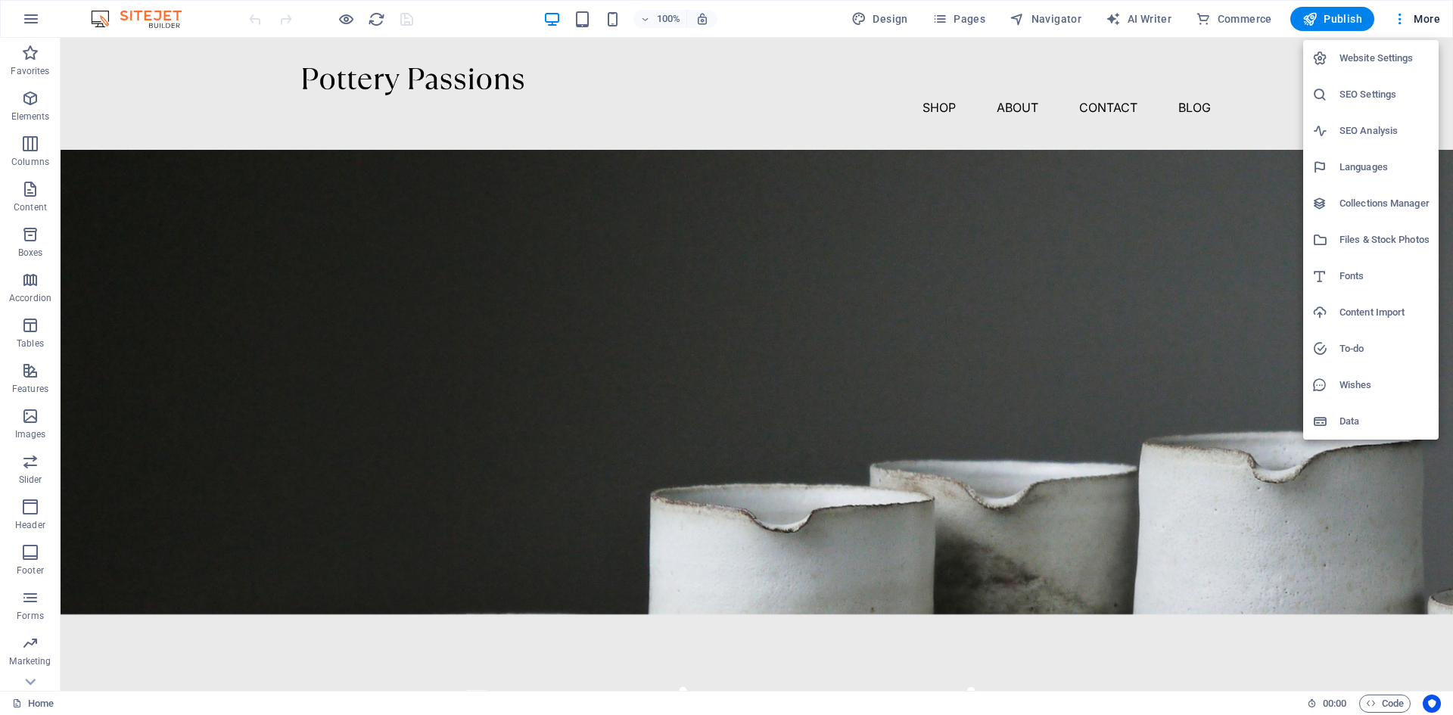
click at [163, 14] on div at bounding box center [726, 357] width 1453 height 715
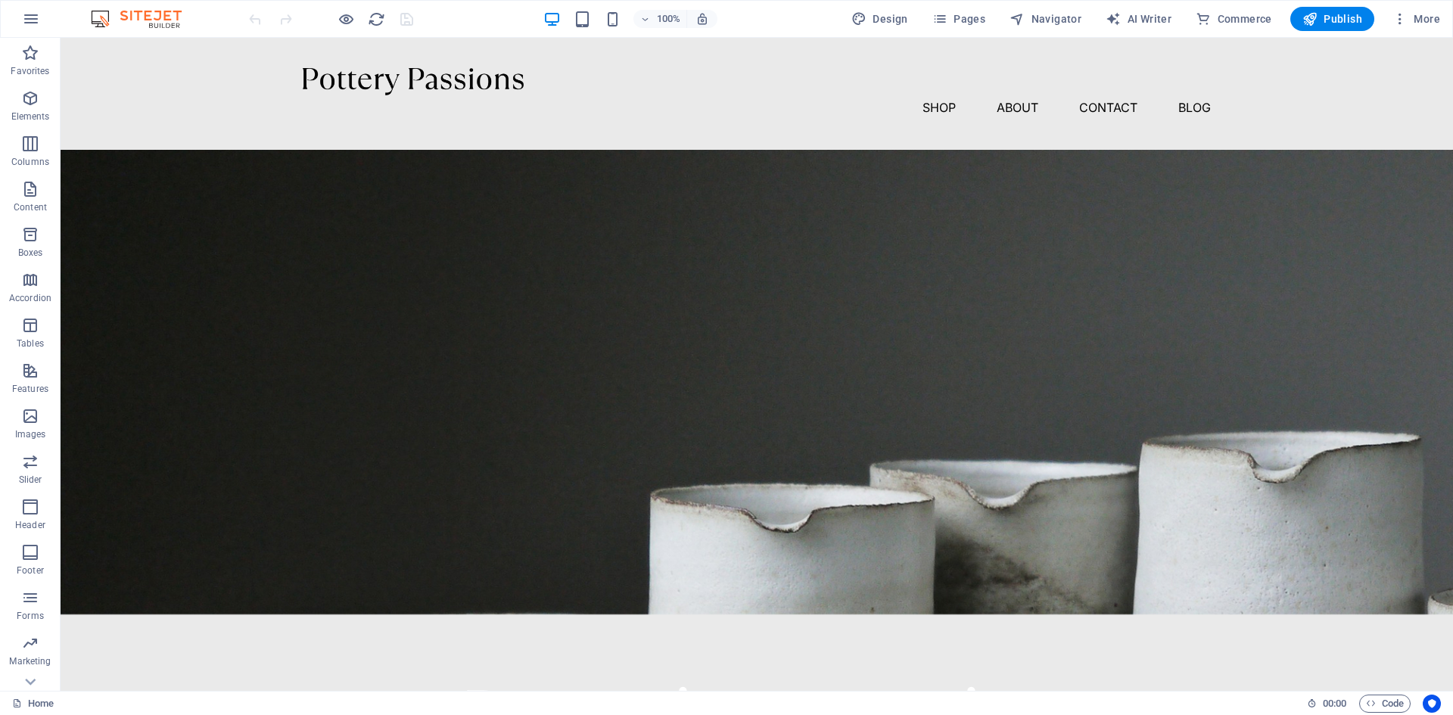
click at [154, 21] on img at bounding box center [144, 19] width 114 height 18
click at [39, 667] on icon "button" at bounding box center [30, 661] width 18 height 18
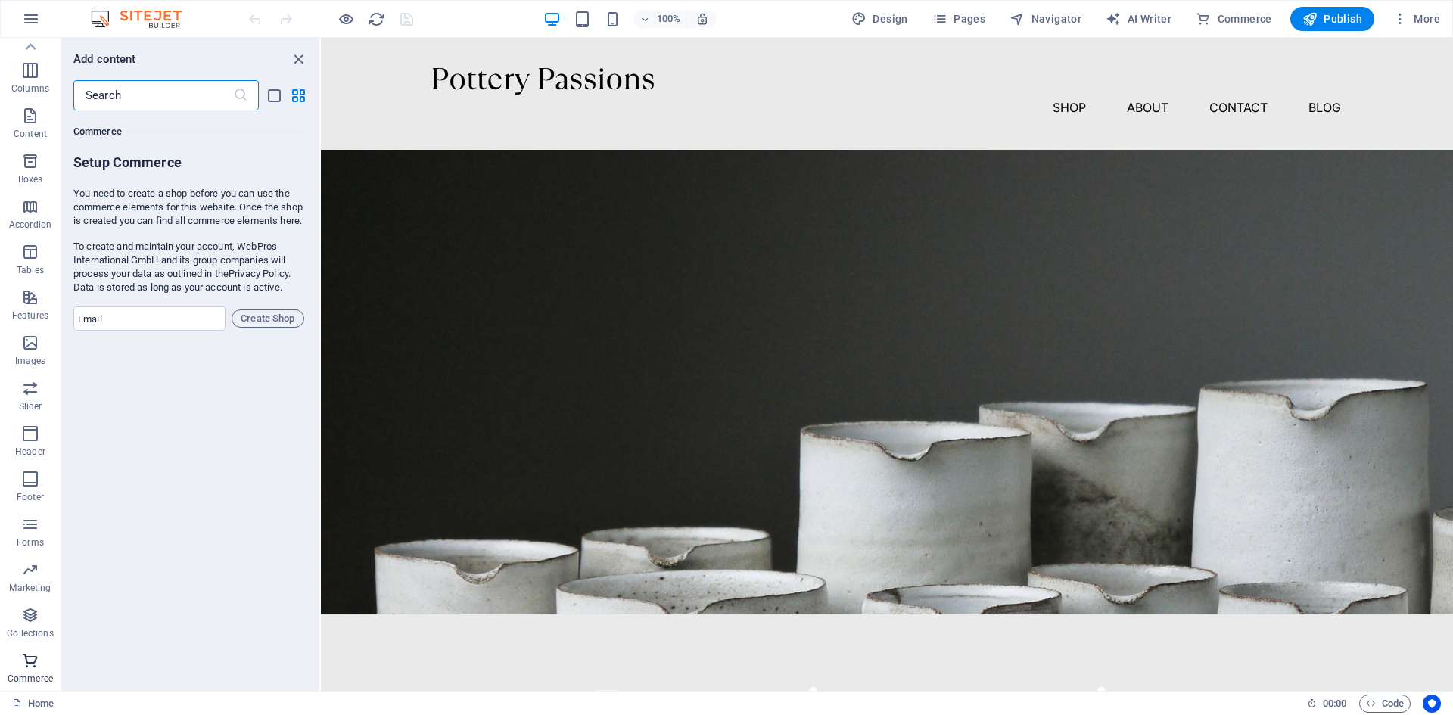
scroll to position [14584, 0]
click at [157, 331] on input "email" at bounding box center [149, 318] width 152 height 24
type input "[EMAIL_ADDRESS][DOMAIN_NAME]"
click at [278, 327] on span "Create Shop" at bounding box center [267, 319] width 59 height 18
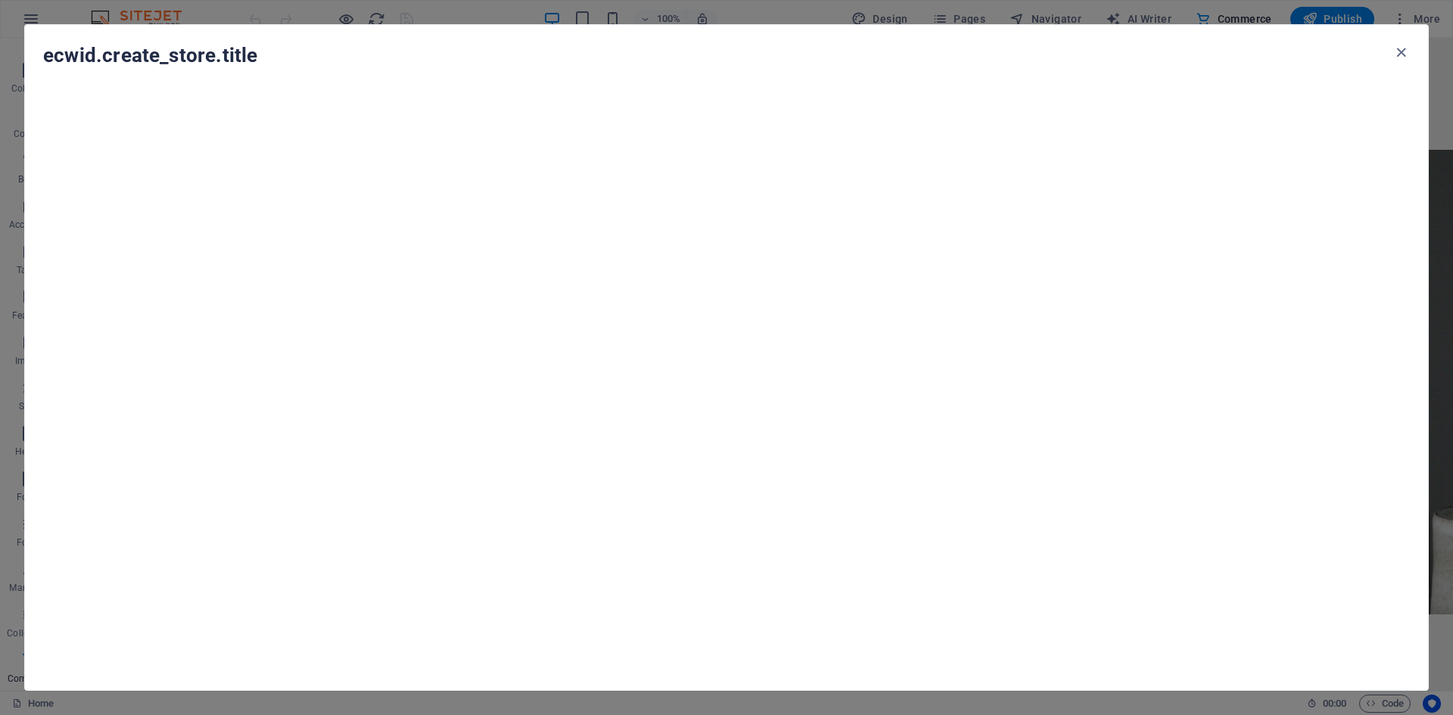
click at [1409, 51] on icon "button" at bounding box center [1400, 52] width 17 height 17
